Goal: Transaction & Acquisition: Purchase product/service

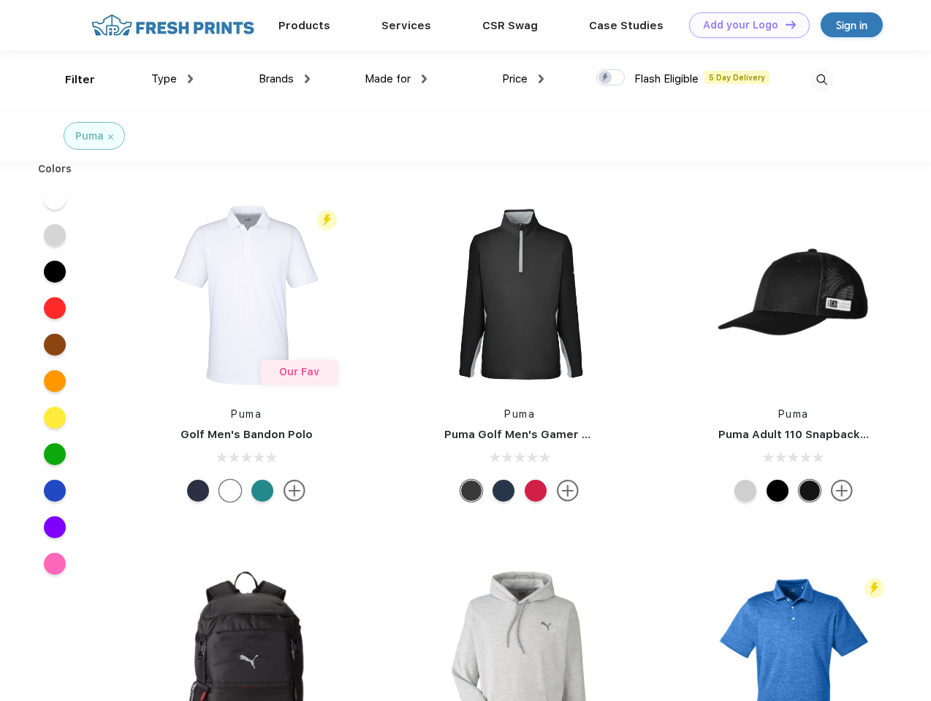
click at [744, 25] on link "Add your Logo Design Tool" at bounding box center [749, 25] width 121 height 26
click at [0, 0] on div "Design Tool" at bounding box center [0, 0] width 0 height 0
click at [784, 24] on link "Add your Logo Design Tool" at bounding box center [749, 25] width 121 height 26
click at [70, 80] on div "Filter" at bounding box center [80, 80] width 30 height 17
click at [172, 79] on span "Type" at bounding box center [164, 78] width 26 height 13
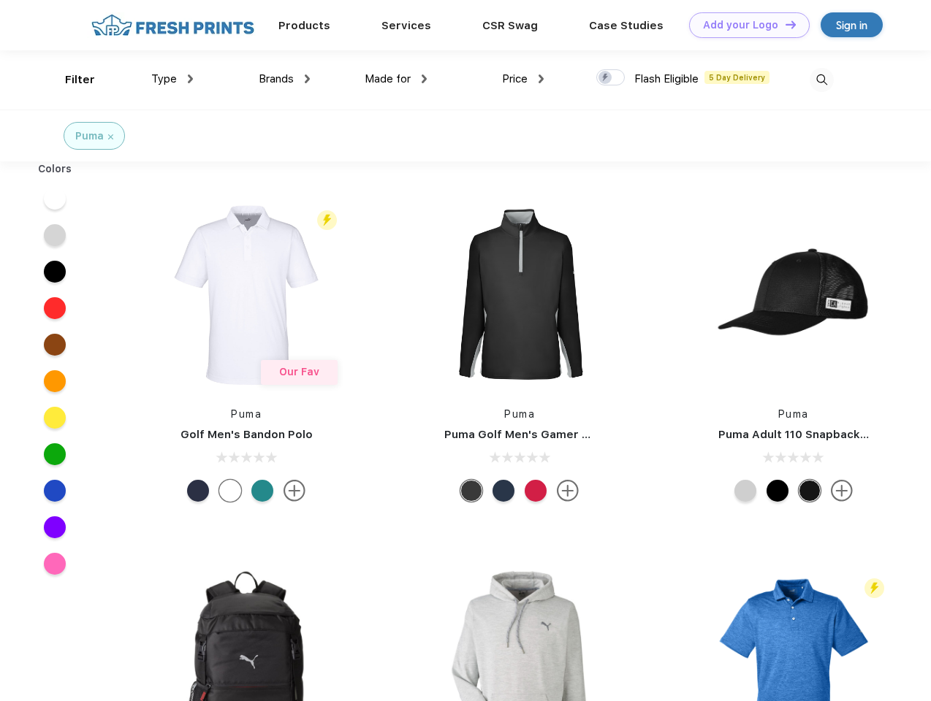
click at [284, 79] on span "Brands" at bounding box center [276, 78] width 35 height 13
click at [396, 79] on span "Made for" at bounding box center [388, 78] width 46 height 13
click at [523, 79] on span "Price" at bounding box center [515, 78] width 26 height 13
click at [611, 78] on div at bounding box center [610, 77] width 28 height 16
click at [606, 78] on input "checkbox" at bounding box center [600, 73] width 9 height 9
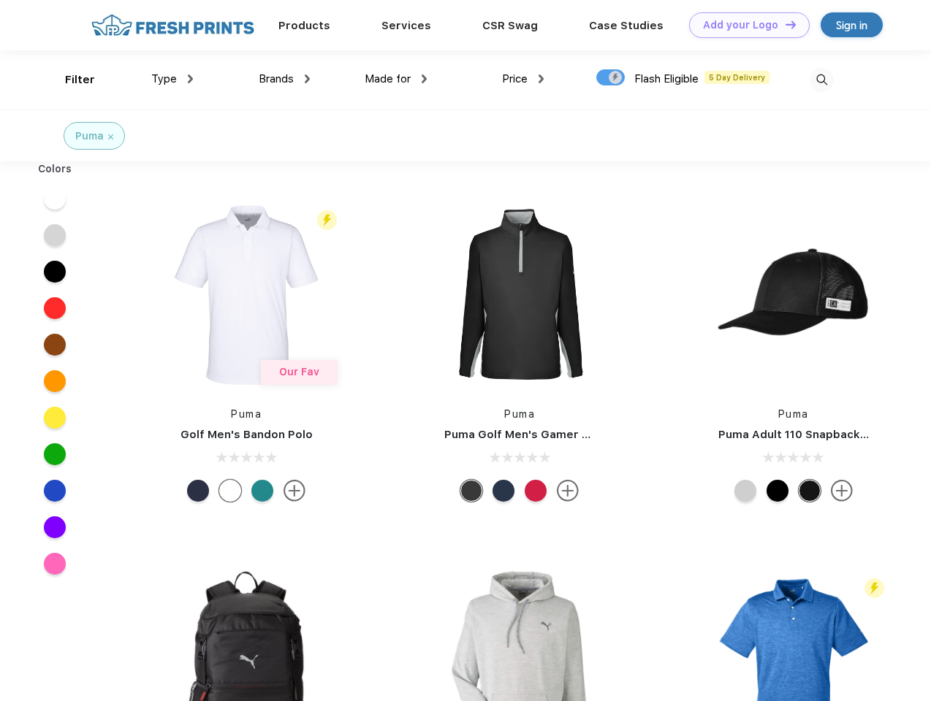
click at [821, 80] on img at bounding box center [821, 80] width 24 height 24
